Goal: Task Accomplishment & Management: Use online tool/utility

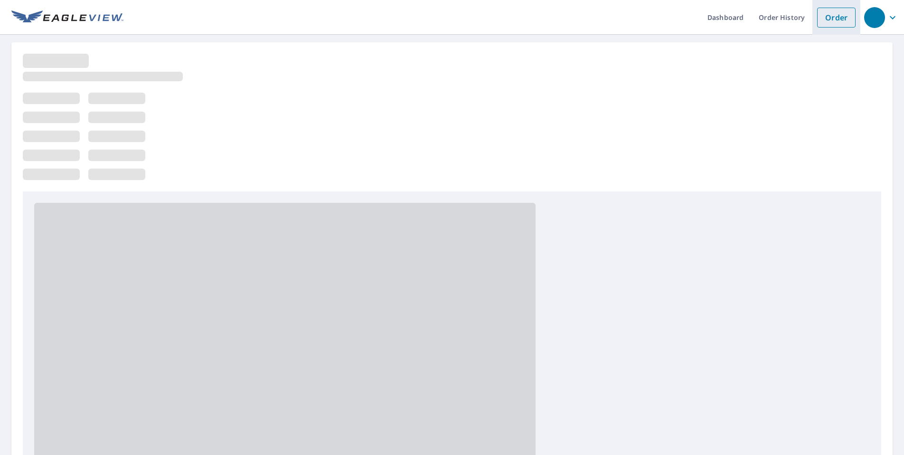
click at [829, 18] on link "Order" at bounding box center [836, 18] width 38 height 20
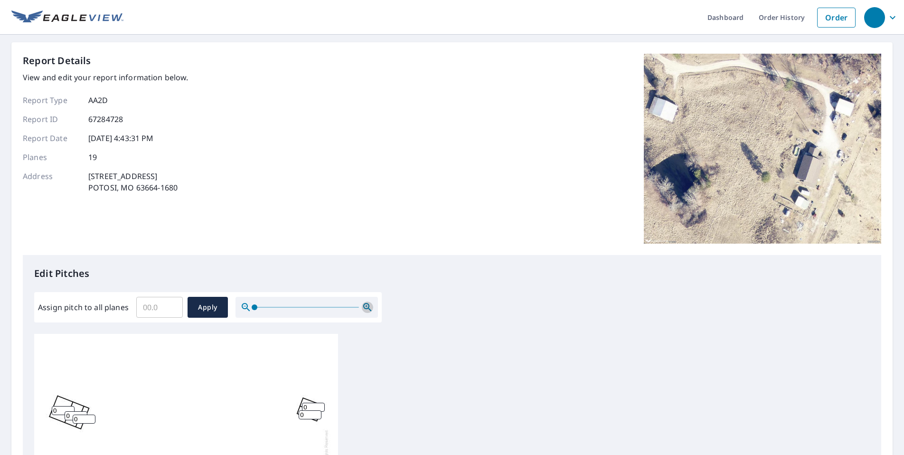
click at [363, 305] on icon "button" at bounding box center [367, 306] width 11 height 11
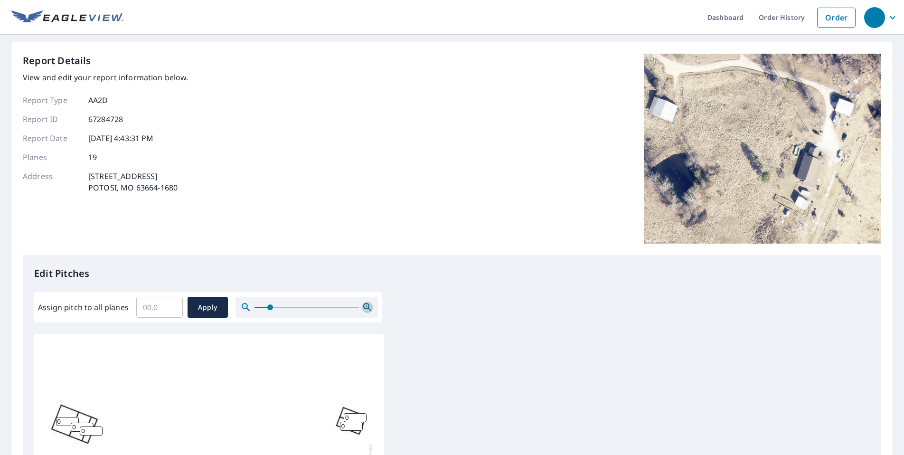
click at [363, 305] on icon "button" at bounding box center [367, 306] width 11 height 11
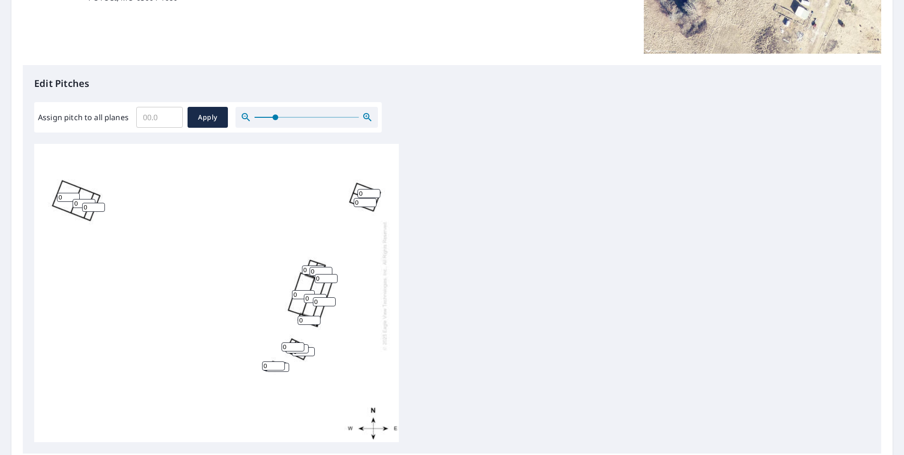
scroll to position [69, 0]
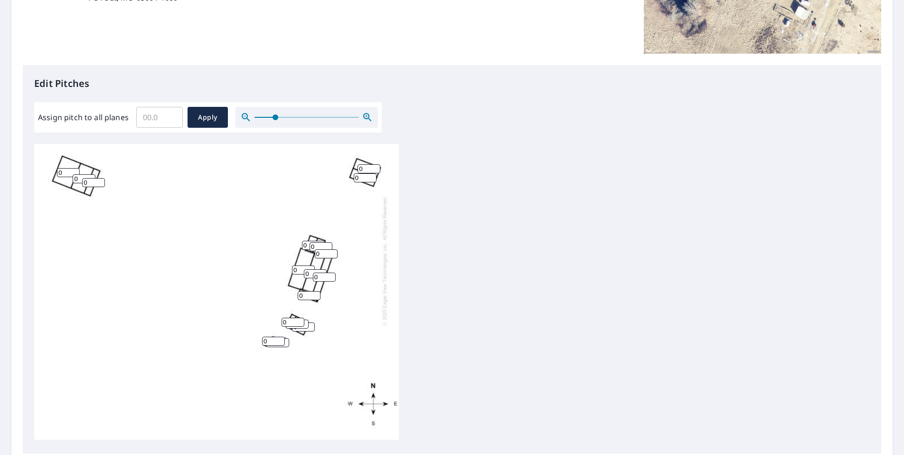
click at [369, 120] on icon "button" at bounding box center [367, 117] width 8 height 8
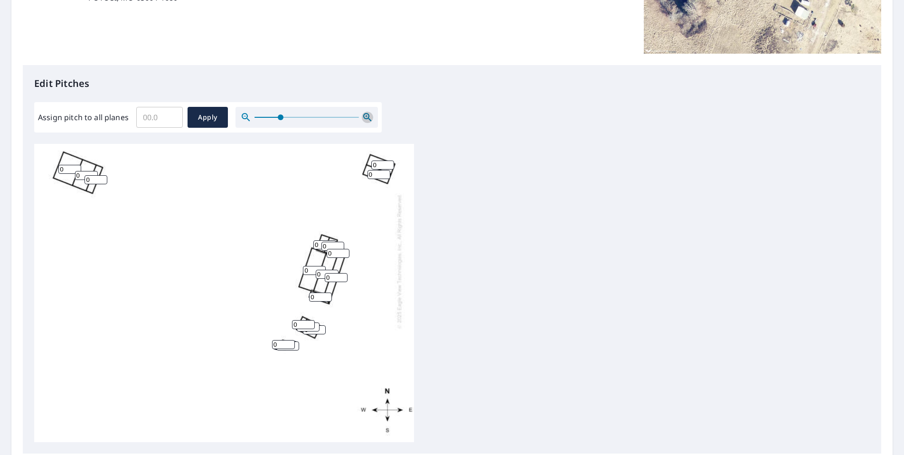
click at [369, 120] on icon "button" at bounding box center [367, 117] width 8 height 8
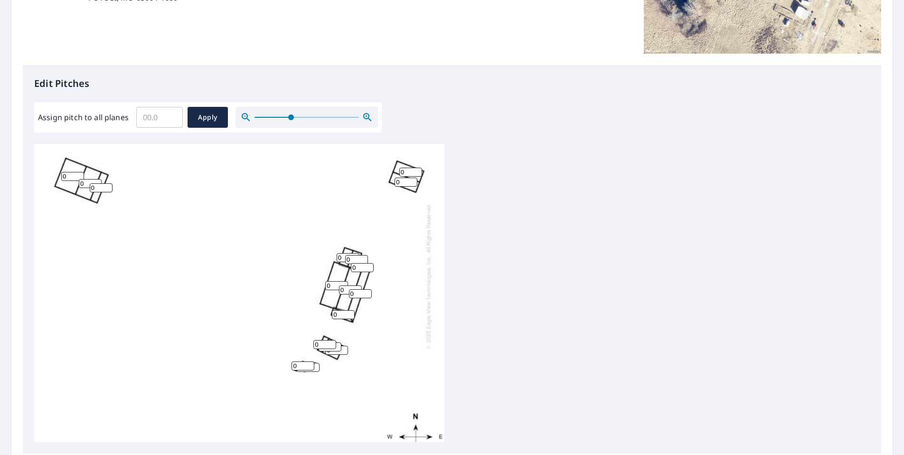
click at [369, 120] on icon "button" at bounding box center [367, 117] width 8 height 8
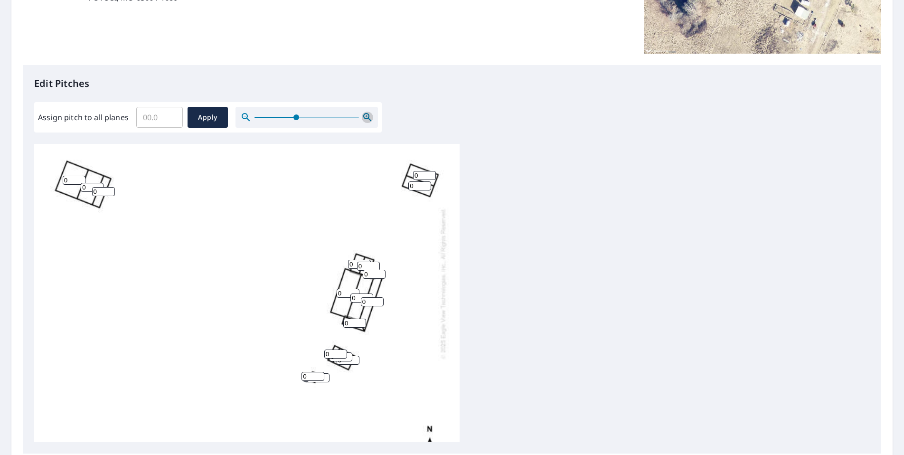
click at [369, 120] on icon "button" at bounding box center [367, 117] width 8 height 8
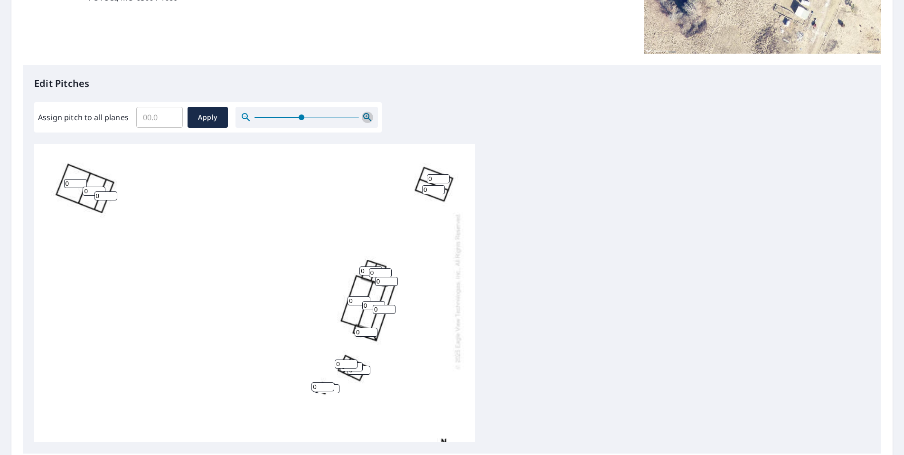
click at [369, 120] on icon "button" at bounding box center [367, 117] width 8 height 8
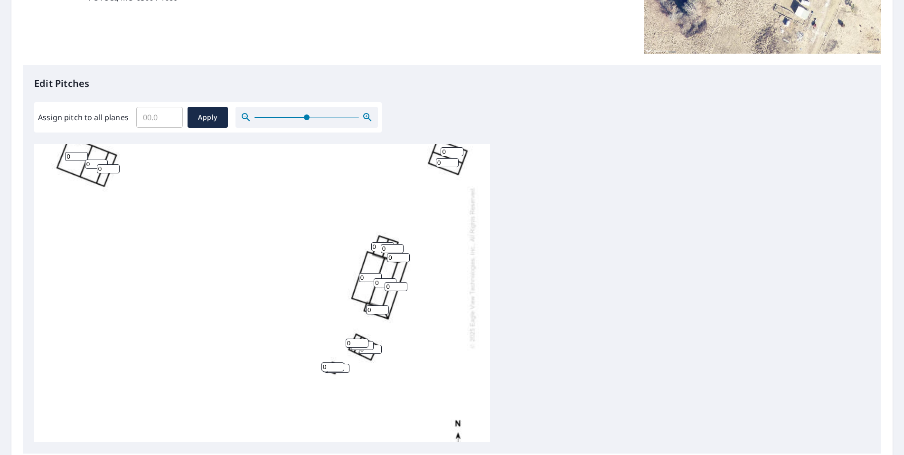
scroll to position [117, 0]
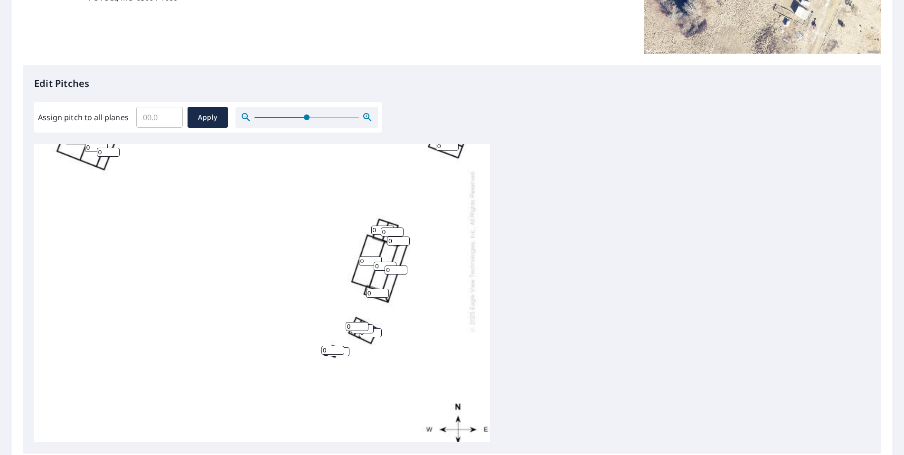
click at [393, 269] on input "0" at bounding box center [395, 269] width 23 height 9
type input "4"
type input "3"
click at [380, 289] on input "0" at bounding box center [377, 293] width 23 height 9
type input "4"
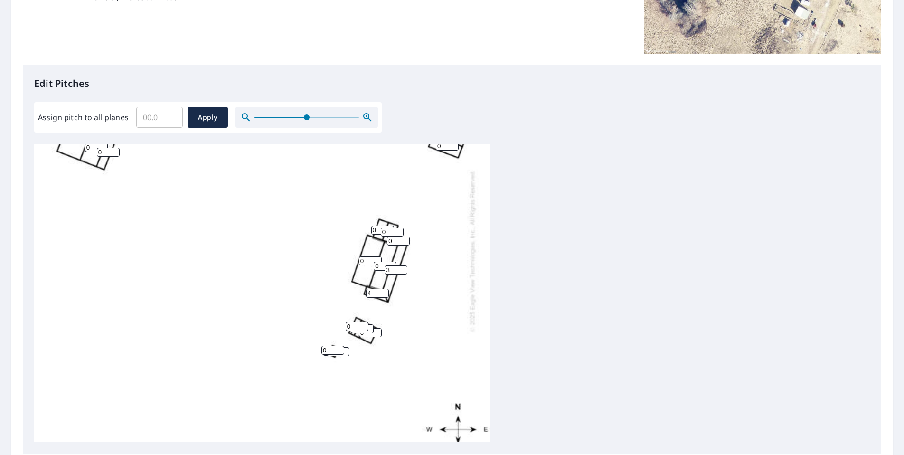
click at [389, 268] on input "3" at bounding box center [395, 269] width 23 height 9
type input "4"
click at [391, 242] on input "0" at bounding box center [398, 240] width 23 height 9
type input "4"
click at [382, 232] on input "0" at bounding box center [392, 231] width 23 height 9
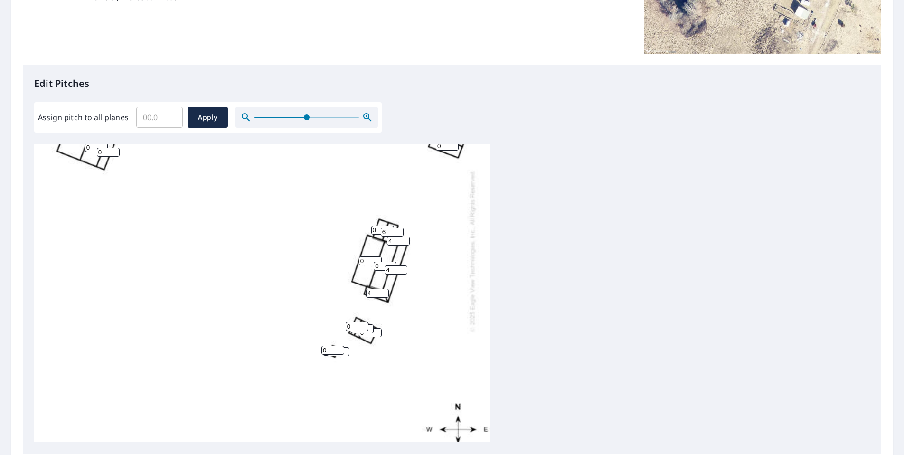
type input "6"
click at [376, 228] on input "0" at bounding box center [382, 229] width 23 height 9
type input "6"
click at [368, 261] on input "0" at bounding box center [370, 260] width 23 height 9
type input "6"
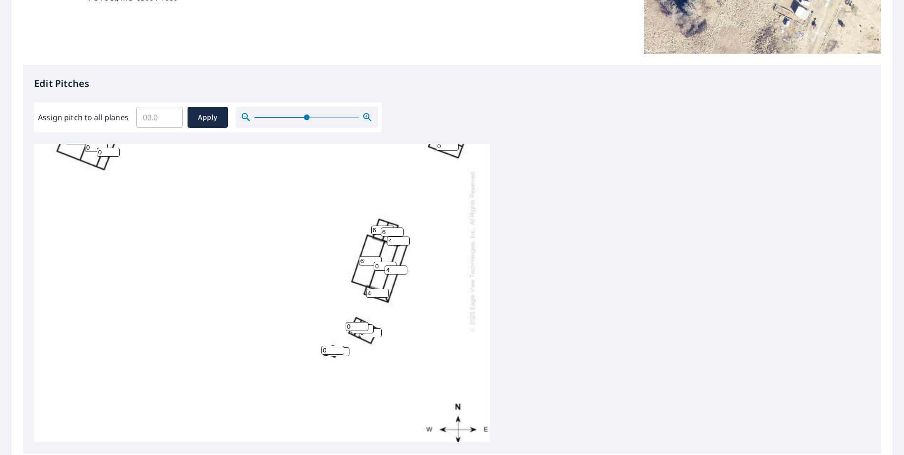
click at [381, 265] on input "0" at bounding box center [384, 265] width 23 height 9
type input "6"
click at [401, 306] on div "6 0 6 0 4 0 0 0 0 6 4 6 4 0 0 0 0 0 0" at bounding box center [262, 250] width 456 height 447
click at [206, 121] on span "Apply" at bounding box center [207, 118] width 25 height 12
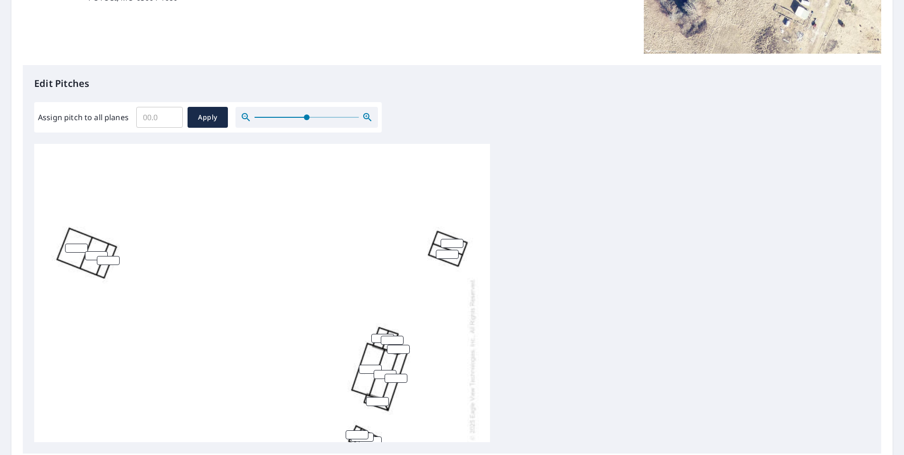
scroll to position [0, 0]
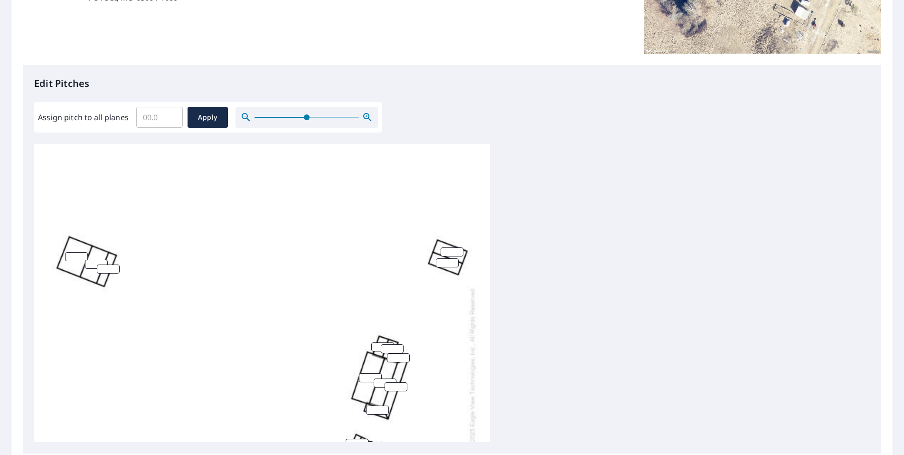
click at [428, 371] on div at bounding box center [262, 367] width 456 height 447
click at [361, 340] on div at bounding box center [262, 367] width 456 height 447
click at [388, 349] on input "number" at bounding box center [392, 348] width 23 height 9
click at [468, 345] on div at bounding box center [262, 367] width 456 height 447
click at [565, 322] on div at bounding box center [451, 293] width 835 height 298
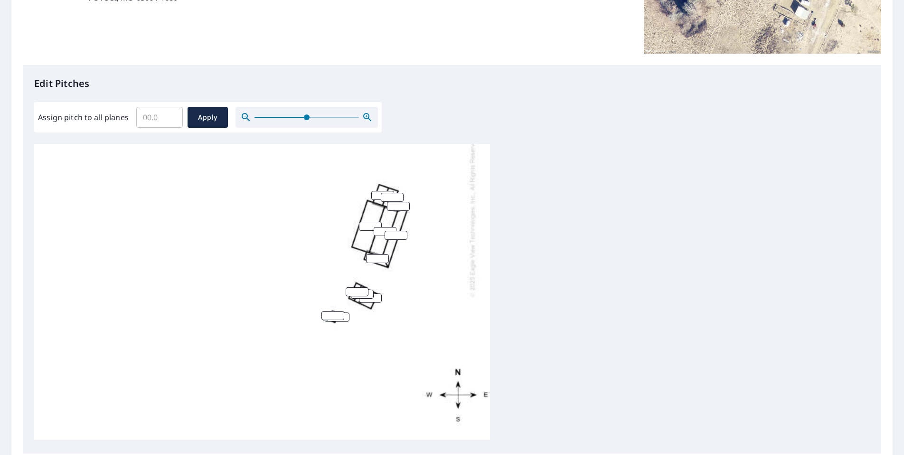
scroll to position [64, 0]
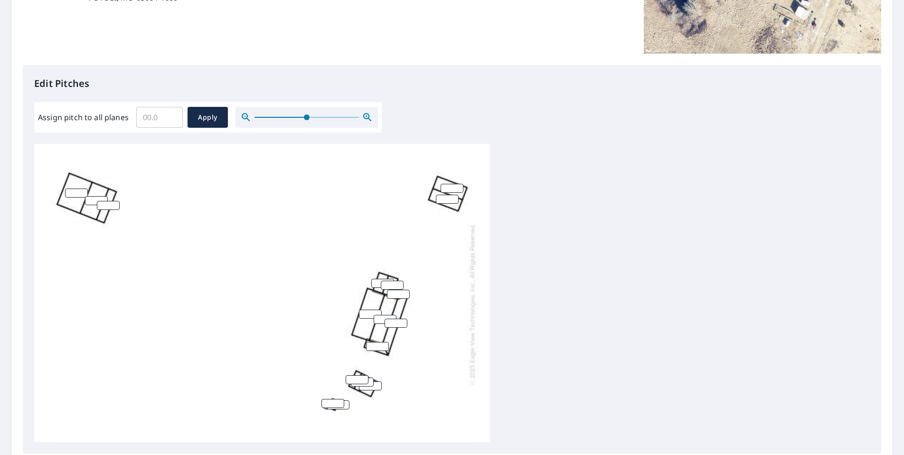
click at [376, 280] on input "number" at bounding box center [382, 283] width 23 height 9
type input "6"
type input "4"
type input "6"
type input "4"
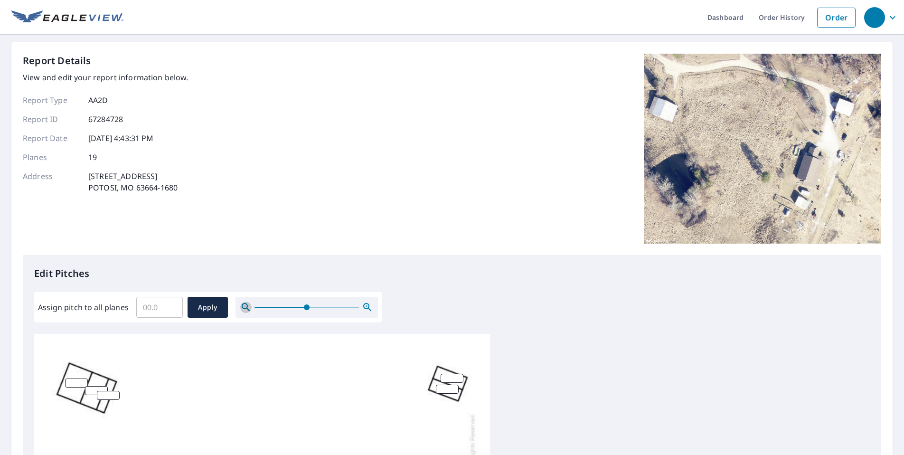
scroll to position [237, 0]
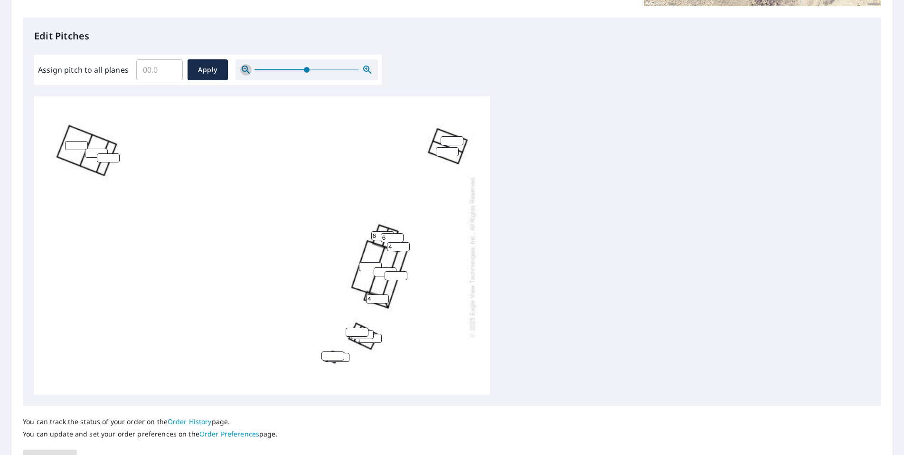
click at [365, 264] on input "number" at bounding box center [370, 266] width 23 height 9
type input "6"
click at [382, 270] on input "number" at bounding box center [384, 271] width 23 height 9
type input "6"
click at [389, 277] on input "number" at bounding box center [395, 275] width 23 height 9
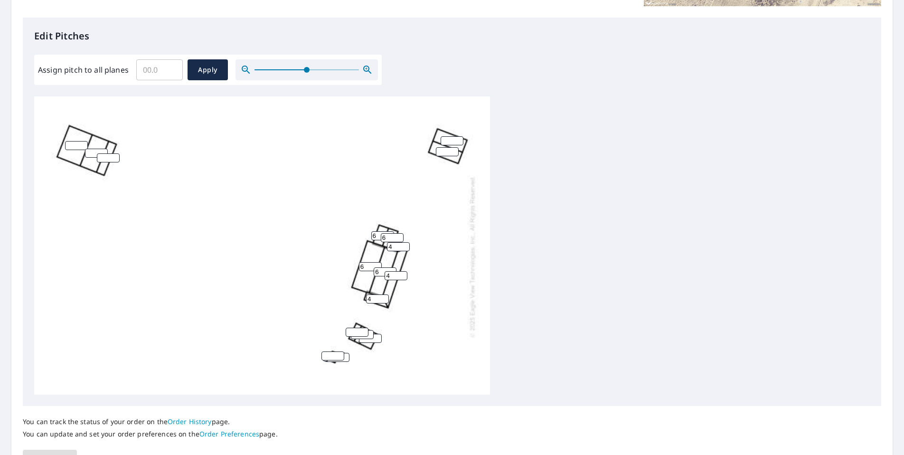
type input "4"
click at [410, 324] on div "6 6 4 6 4 6 4" at bounding box center [262, 256] width 456 height 447
click at [217, 73] on span "Apply" at bounding box center [207, 70] width 25 height 12
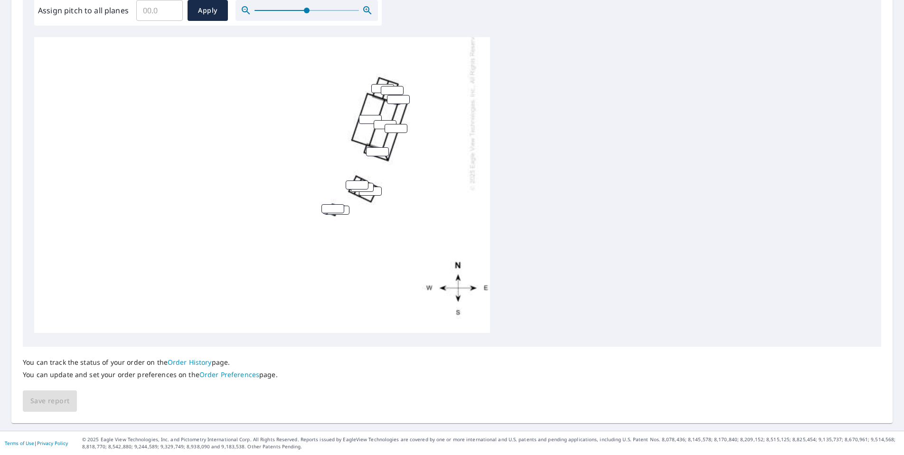
scroll to position [0, 0]
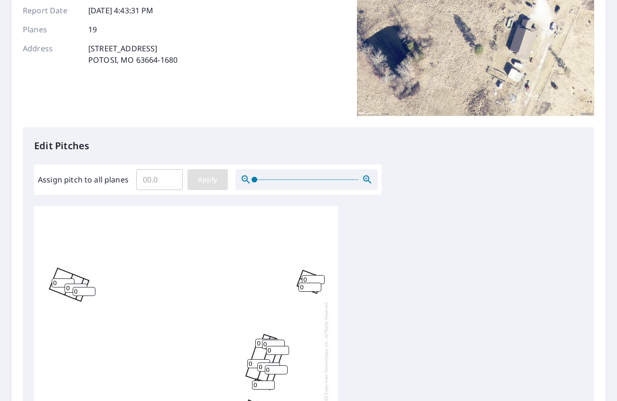
scroll to position [237, 0]
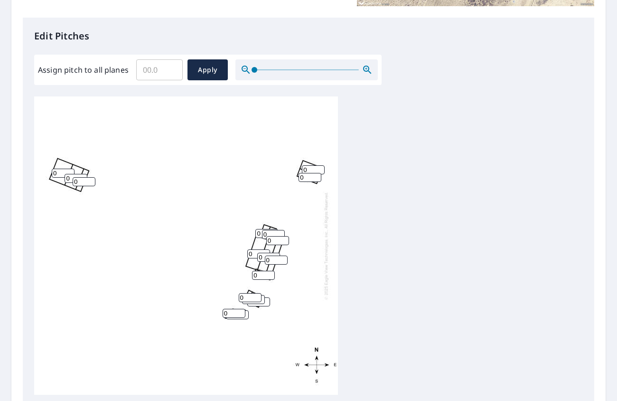
click at [259, 234] on input "0" at bounding box center [266, 233] width 23 height 9
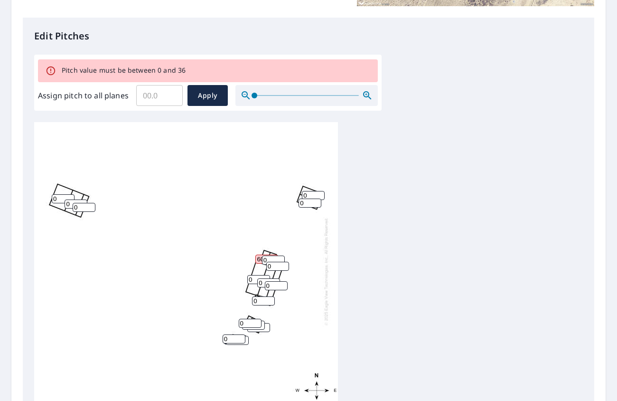
type input "60"
click at [277, 255] on input "0" at bounding box center [273, 259] width 23 height 9
type input "06"
click at [278, 265] on input "0" at bounding box center [277, 265] width 23 height 9
click at [258, 260] on input "60" at bounding box center [266, 258] width 23 height 9
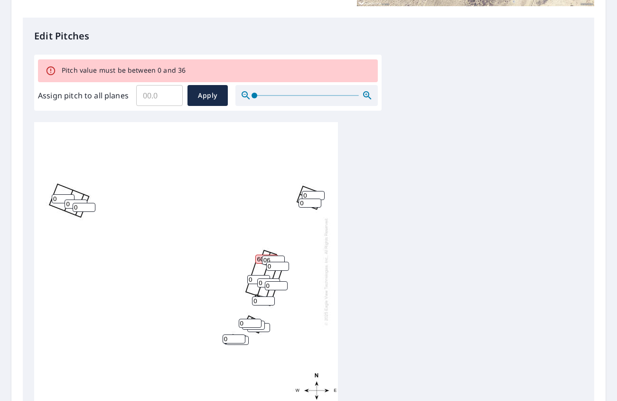
type input "6"
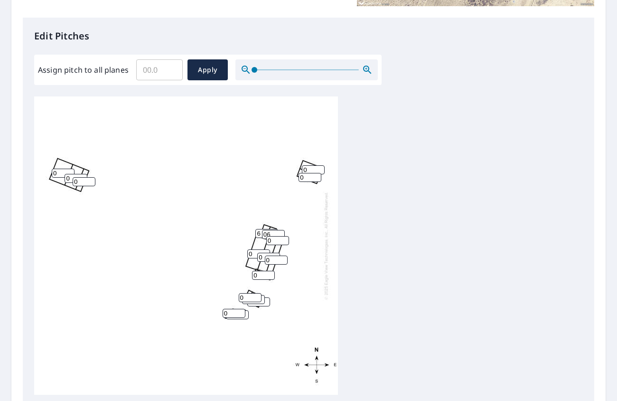
type input "6"
click at [276, 242] on input "0" at bounding box center [277, 240] width 23 height 9
type input "6"
click at [270, 240] on input "6" at bounding box center [277, 240] width 23 height 9
type input "4"
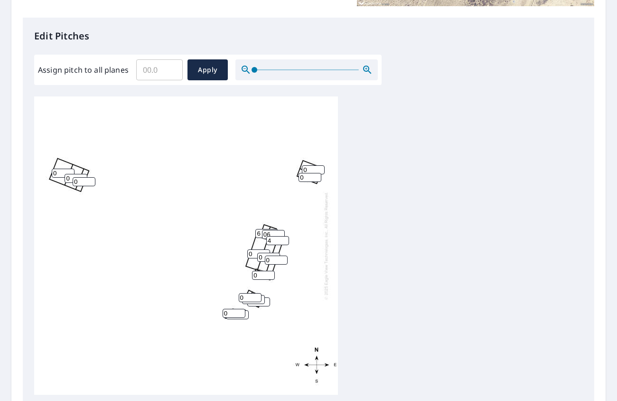
click at [266, 261] on input "0" at bounding box center [276, 259] width 23 height 9
type input "4"
click at [257, 273] on input "0" at bounding box center [263, 274] width 23 height 9
type input "4"
click at [260, 255] on input "0" at bounding box center [268, 256] width 23 height 9
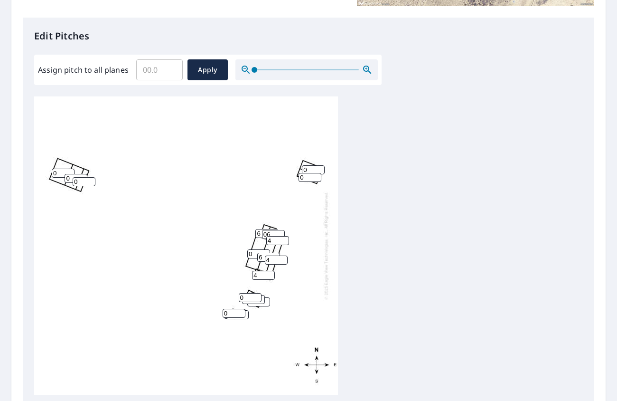
type input "6"
click at [255, 251] on input "0" at bounding box center [258, 253] width 23 height 9
type input "6"
click at [203, 69] on span "Apply" at bounding box center [207, 70] width 25 height 12
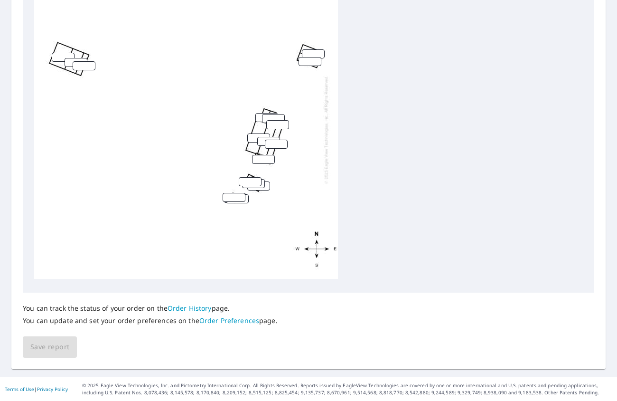
scroll to position [9, 0]
click at [220, 321] on link "Order Preferences" at bounding box center [229, 320] width 60 height 9
